Goal: Information Seeking & Learning: Learn about a topic

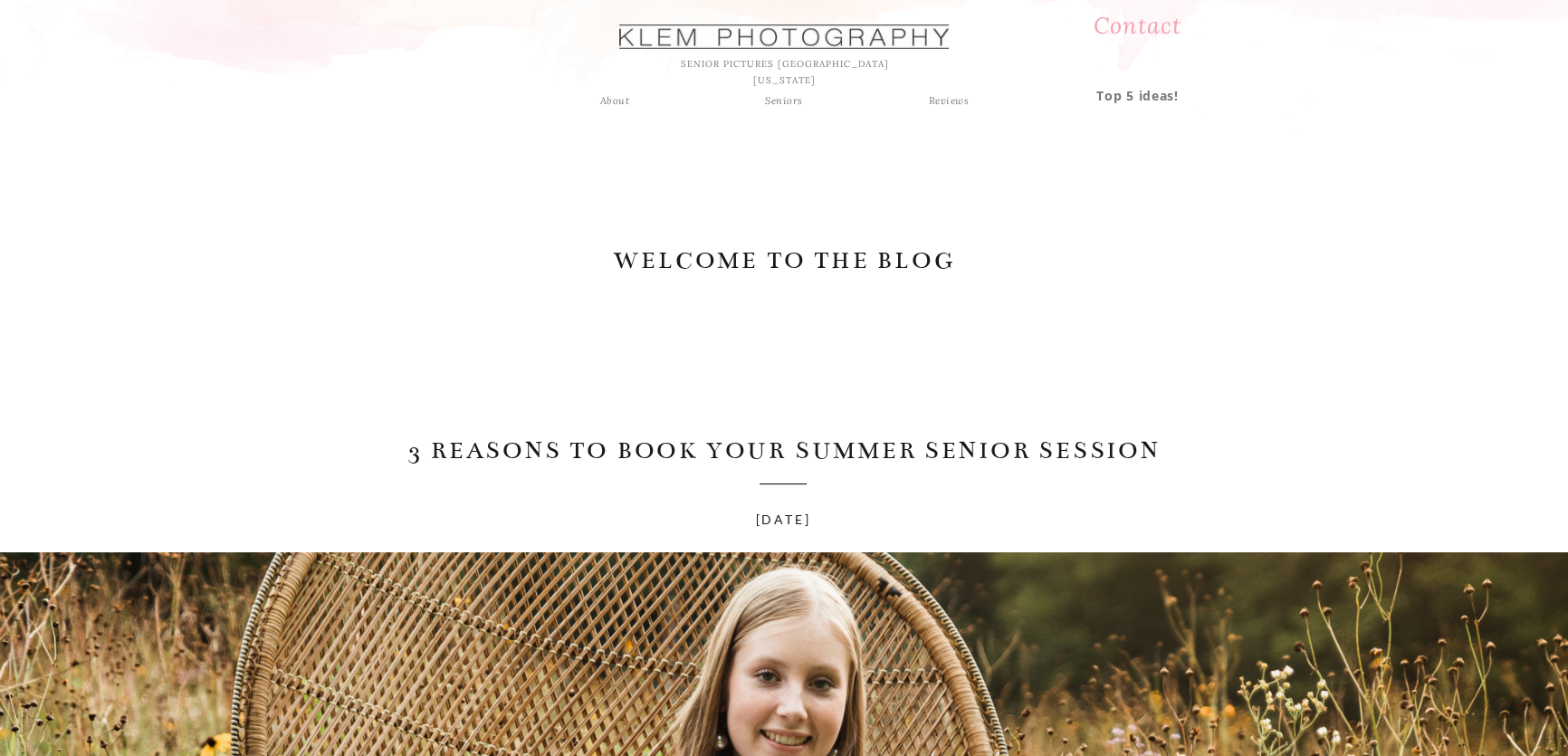
click at [779, 96] on div "Seniors" at bounding box center [784, 101] width 65 height 16
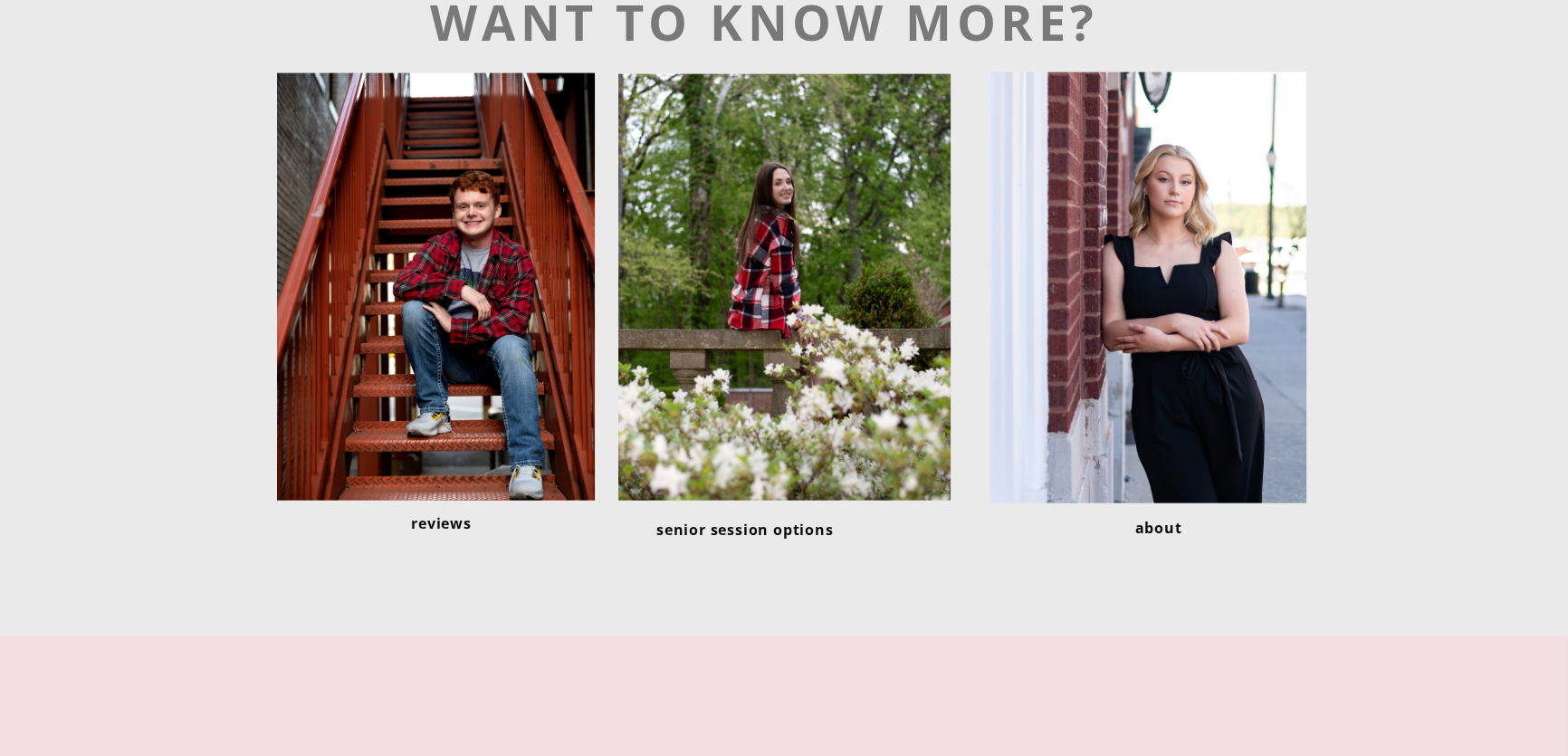
scroll to position [5182, 0]
click at [813, 265] on div at bounding box center [784, 286] width 332 height 426
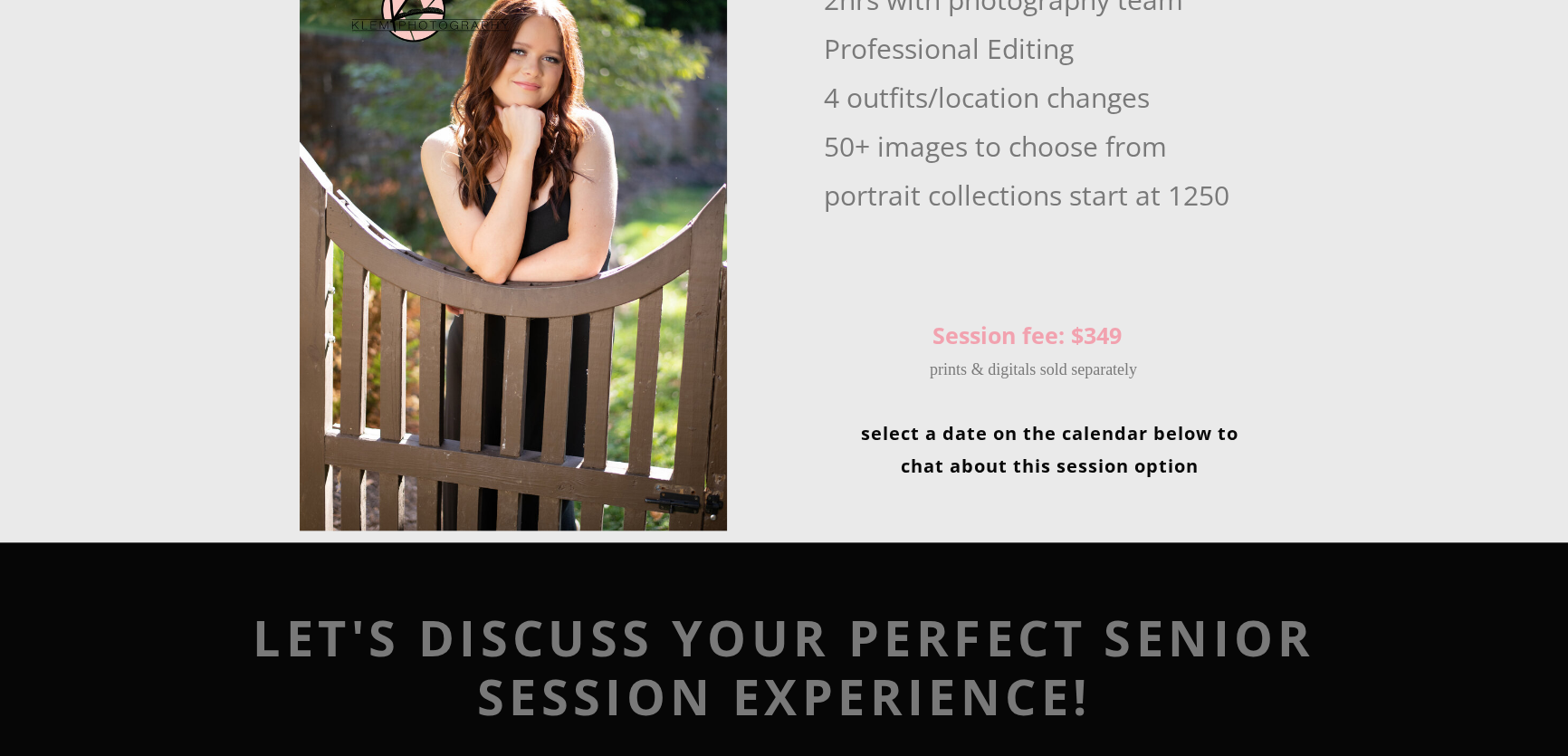
scroll to position [2138, 0]
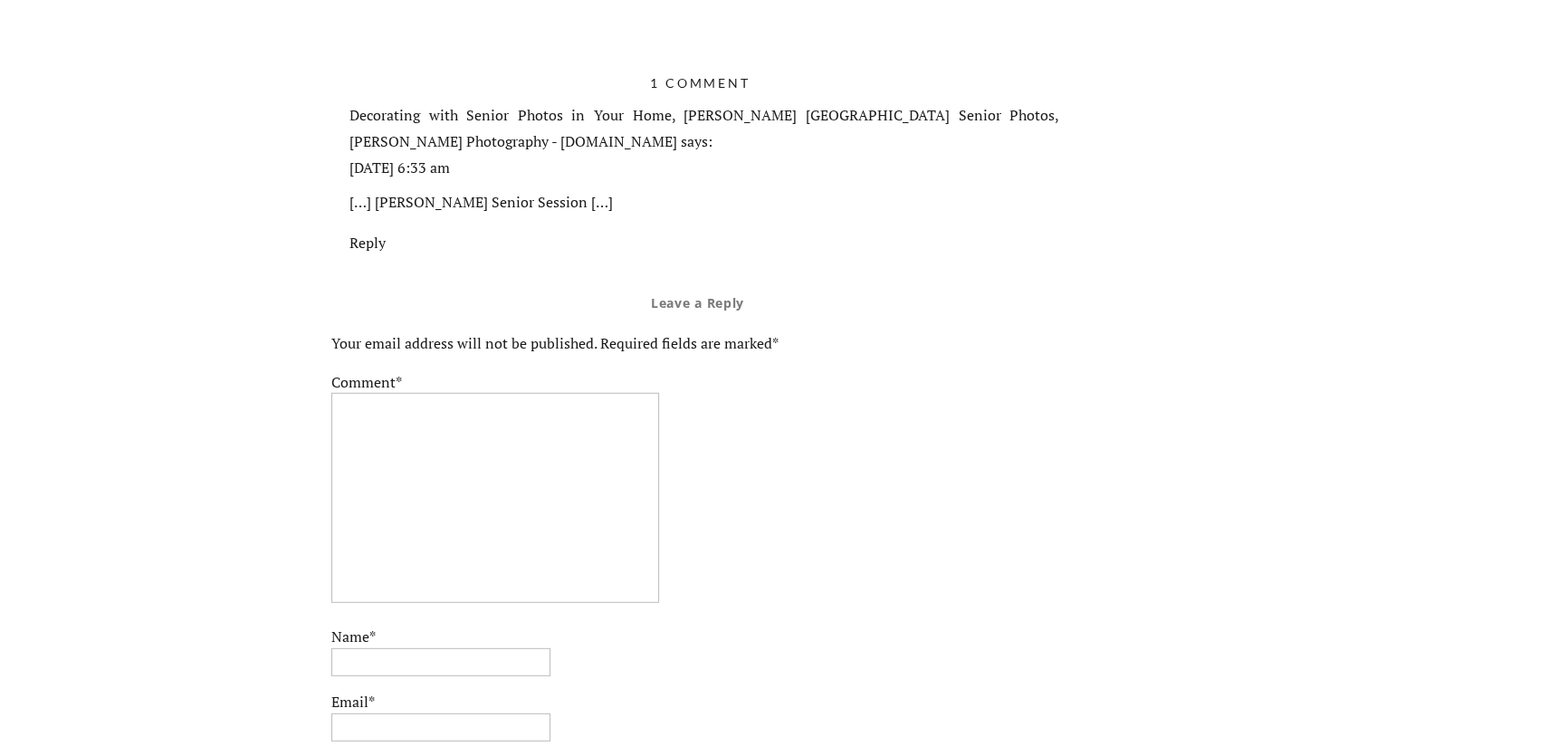
scroll to position [6663, 0]
